Goal: Task Accomplishment & Management: Manage account settings

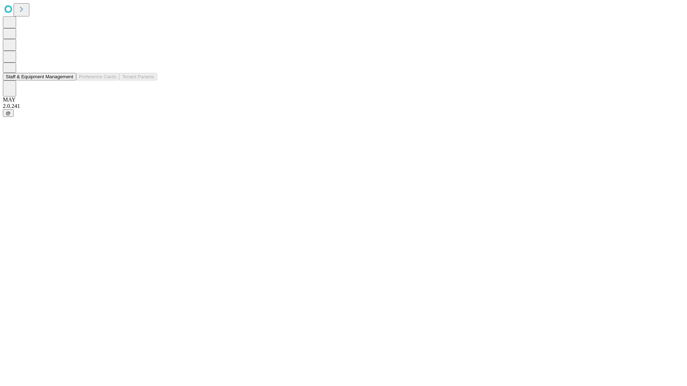
click at [68, 80] on button "Staff & Equipment Management" at bounding box center [39, 77] width 73 height 8
